Goal: Information Seeking & Learning: Learn about a topic

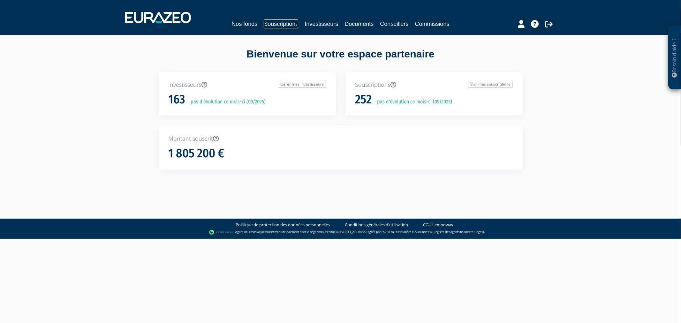
click at [272, 24] on link "Souscriptions" at bounding box center [281, 23] width 34 height 9
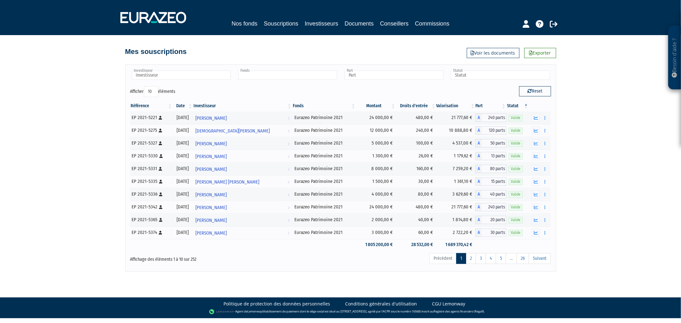
click at [280, 76] on input "text" at bounding box center [287, 75] width 99 height 9
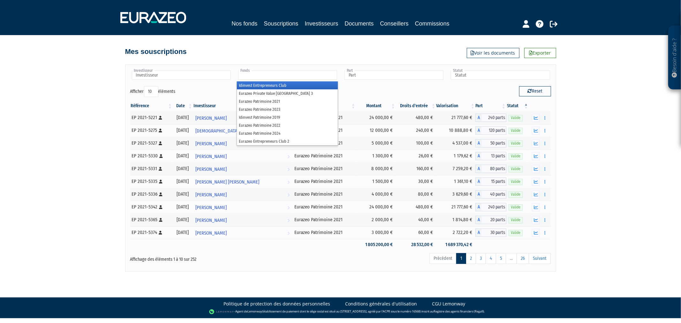
click at [282, 90] on li "Eurazeo Private Value [GEOGRAPHIC_DATA] 3" at bounding box center [287, 93] width 101 height 8
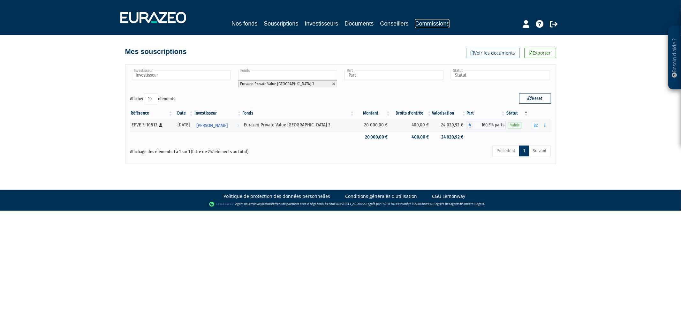
click at [433, 27] on link "Commissions" at bounding box center [432, 23] width 34 height 9
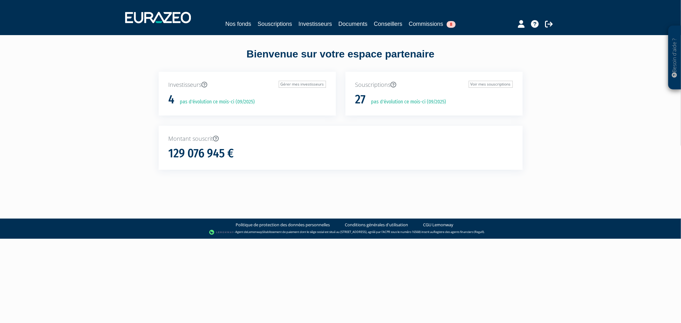
click at [426, 28] on div "Nos fonds Souscriptions Investisseurs Documents Conseillers Commissions 8" at bounding box center [340, 18] width 440 height 24
click at [427, 25] on link "Commissions 8" at bounding box center [432, 23] width 47 height 9
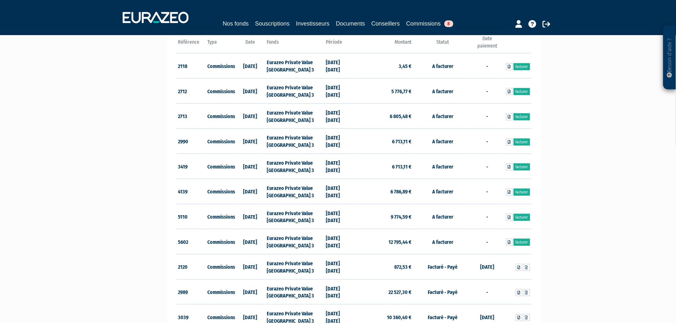
scroll to position [142, 0]
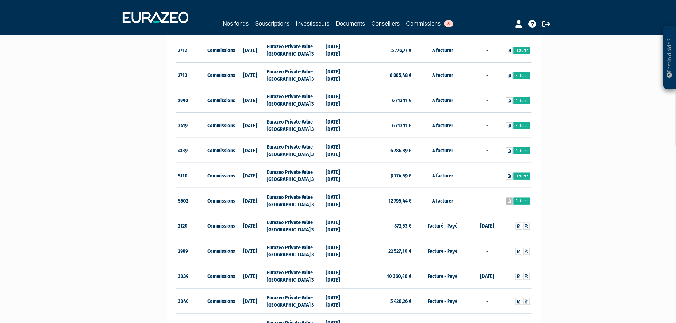
click at [508, 201] on icon at bounding box center [509, 201] width 3 height 4
click at [509, 175] on icon at bounding box center [509, 176] width 3 height 4
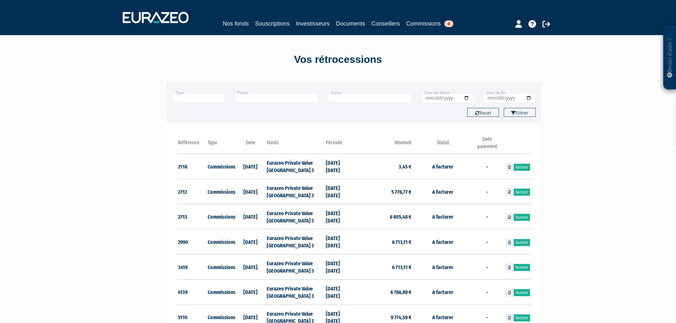
scroll to position [142, 0]
